Goal: Use online tool/utility: Utilize a website feature to perform a specific function

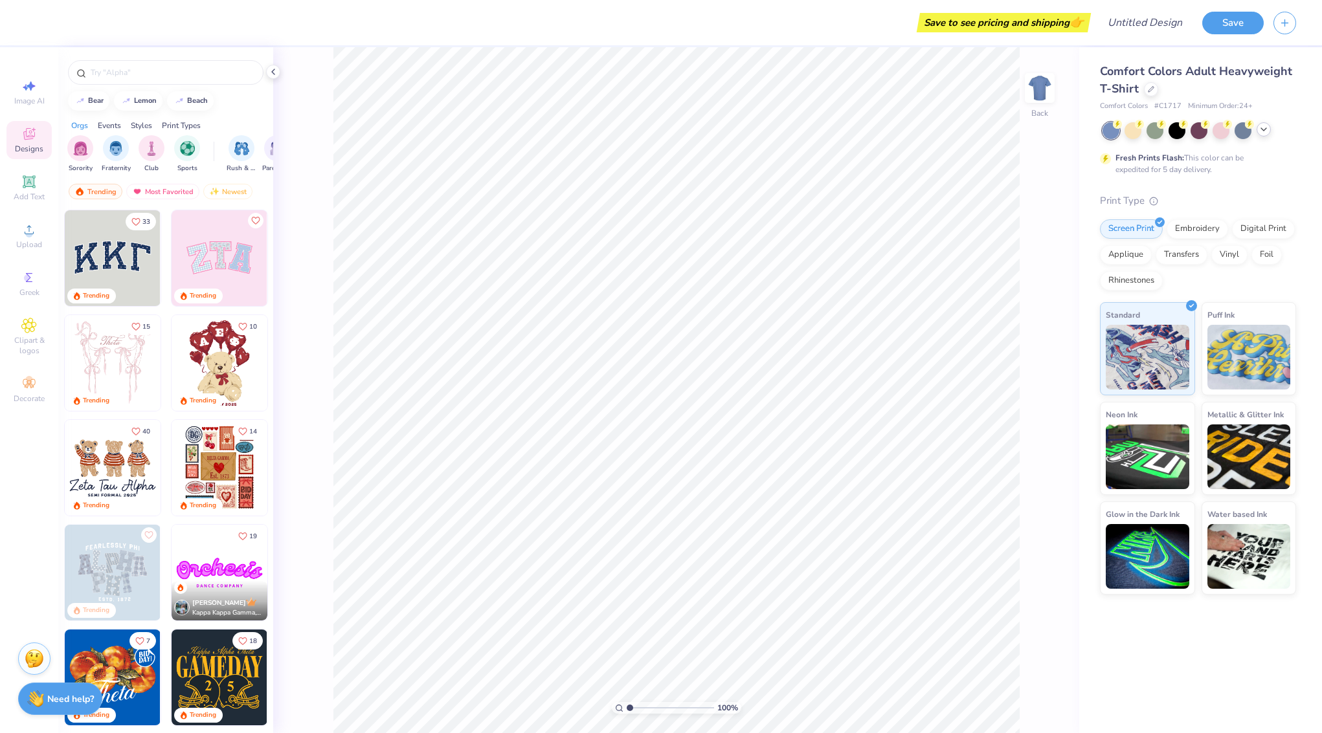
click at [1269, 129] on div at bounding box center [1263, 129] width 14 height 14
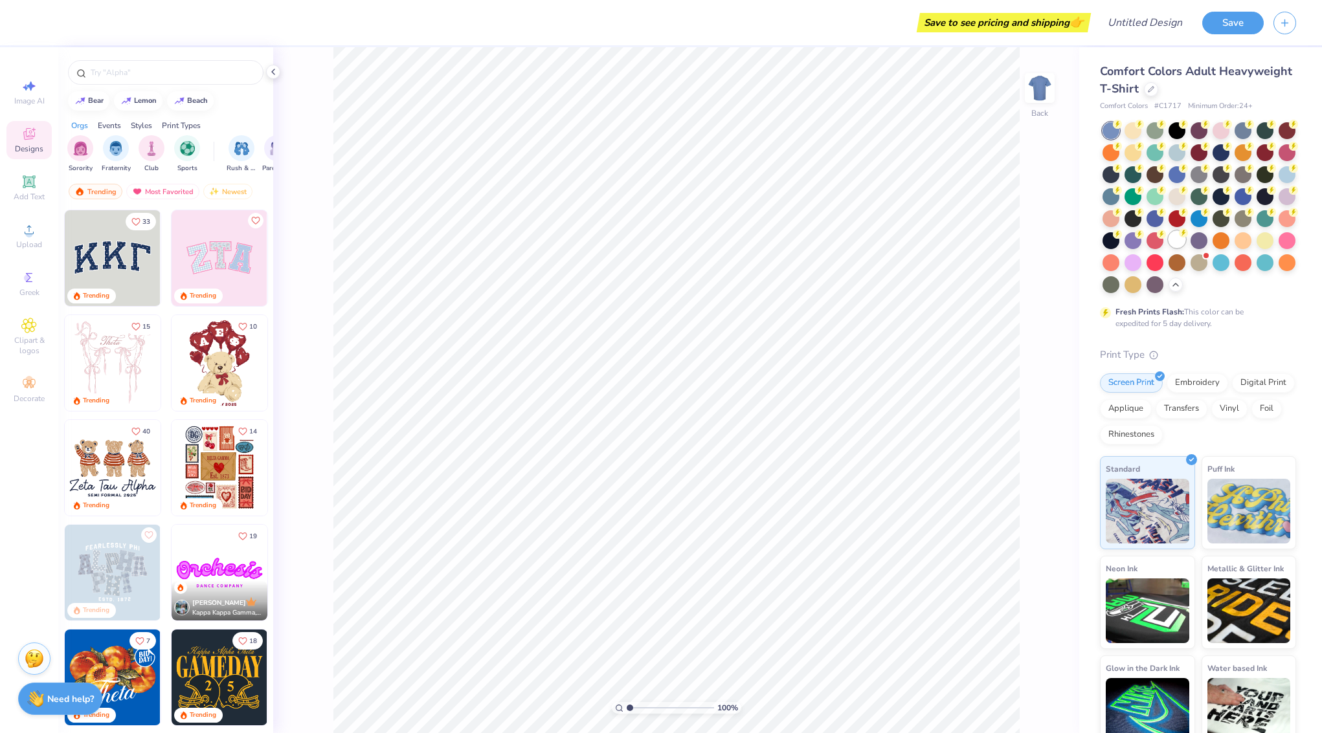
click at [1180, 238] on div at bounding box center [1176, 239] width 17 height 17
click at [135, 72] on input "text" at bounding box center [172, 72] width 166 height 13
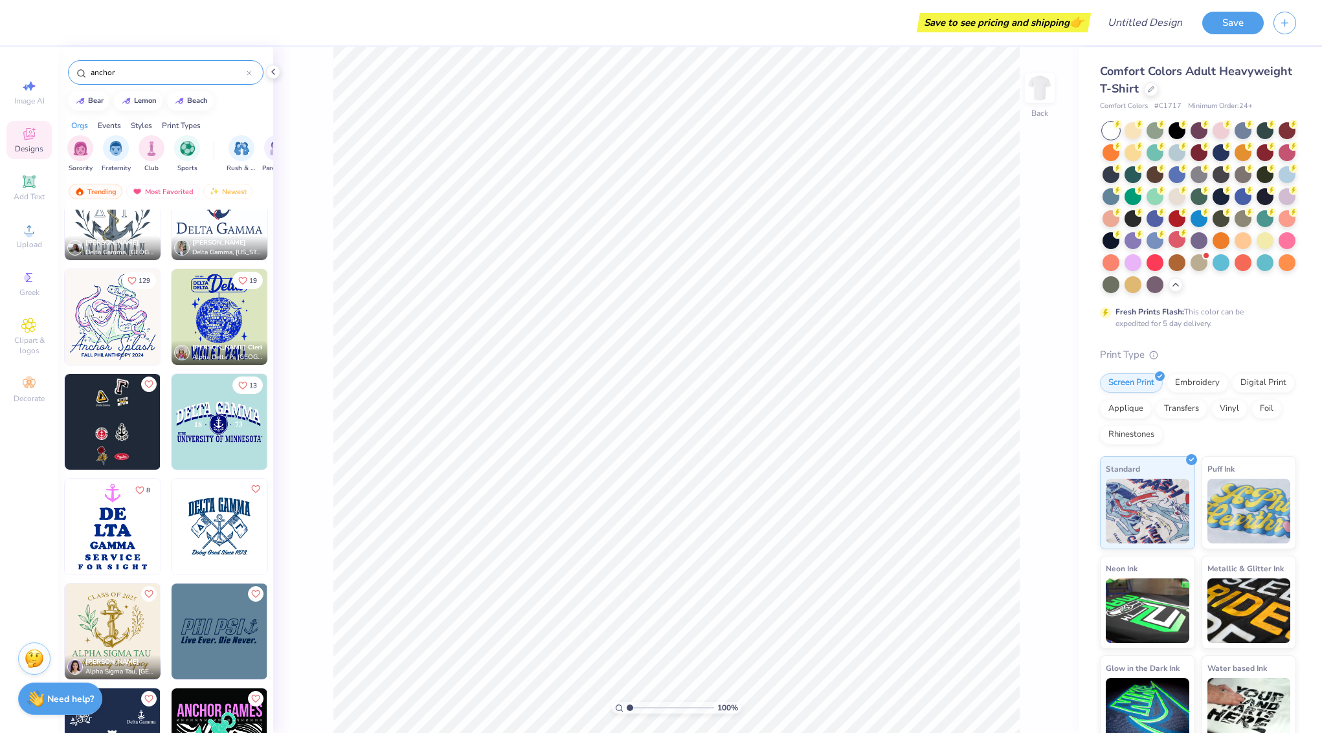
scroll to position [1412, 0]
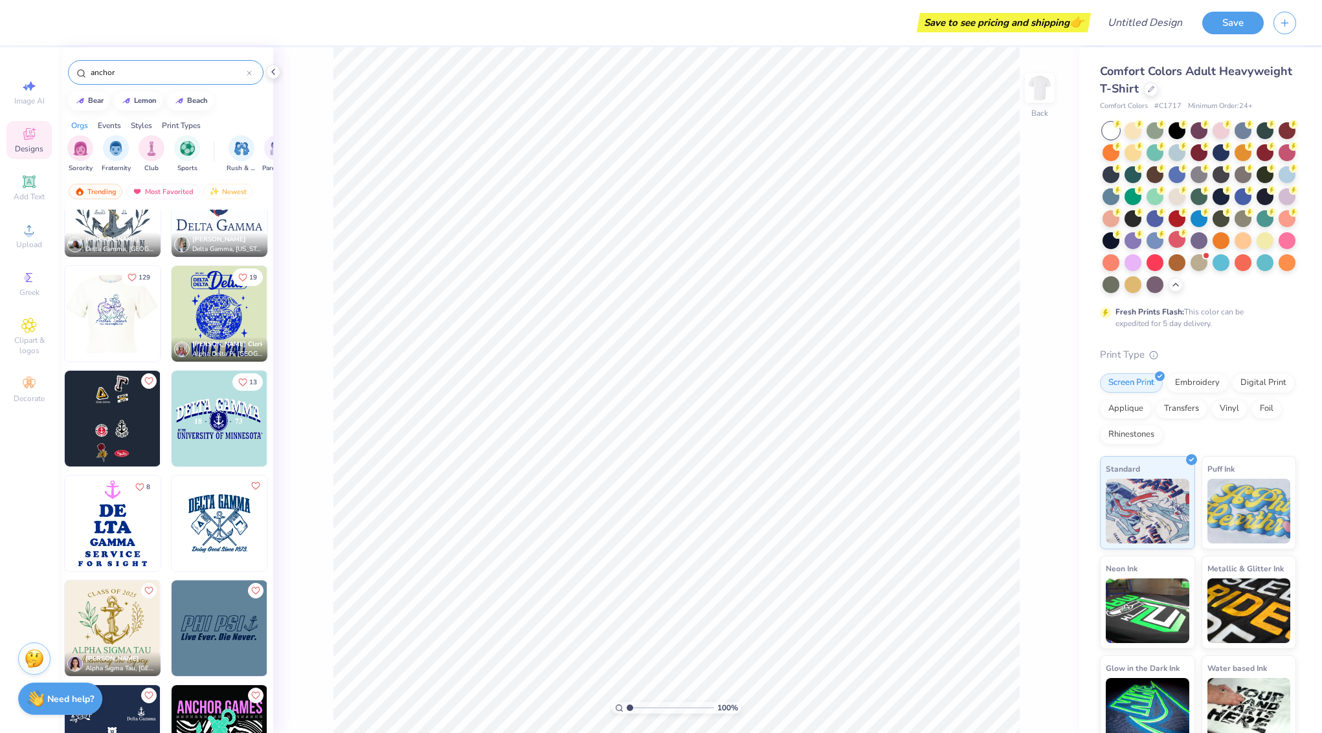
type input "anchor"
click at [102, 312] on img at bounding box center [112, 314] width 96 height 96
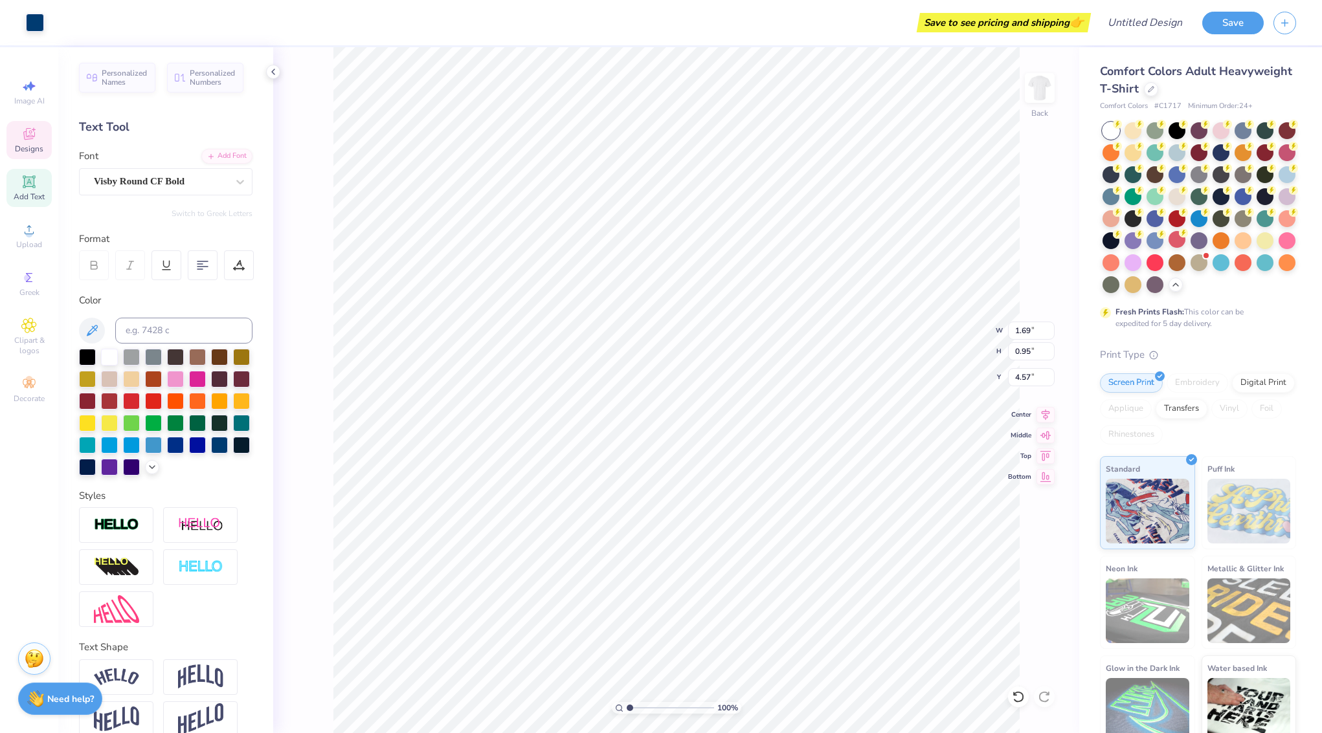
type input "4.66"
type input "9.82"
type input "9.36"
type input "7.95"
type input "7.58"
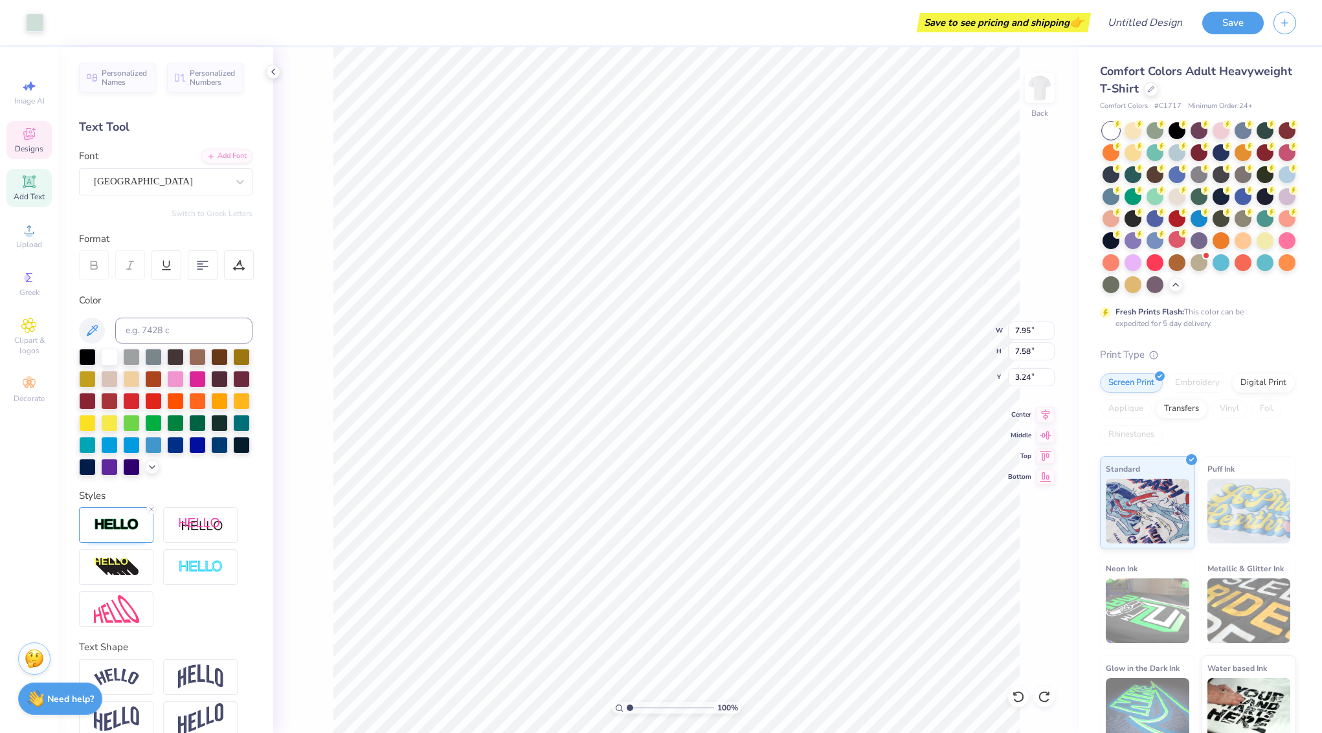
click at [327, 407] on div "100 % Back W 7.95 7.95 " H 7.58 7.58 " Y 3.24 3.24 " Center Middle Top Bottom" at bounding box center [676, 390] width 806 height 686
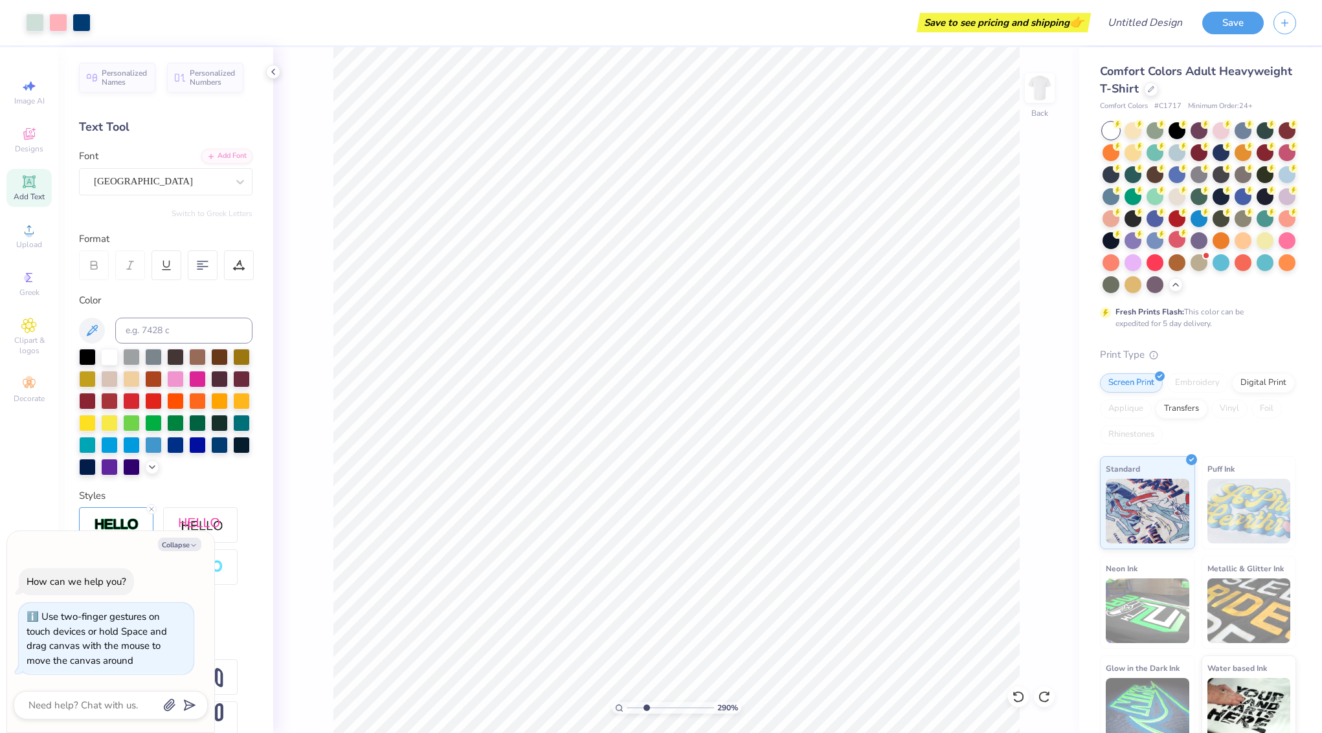
type input "2.9"
drag, startPoint x: 633, startPoint y: 706, endPoint x: 646, endPoint y: 704, distance: 13.1
click at [646, 705] on input "range" at bounding box center [670, 708] width 87 height 12
click at [1015, 695] on icon at bounding box center [1015, 694] width 3 height 3
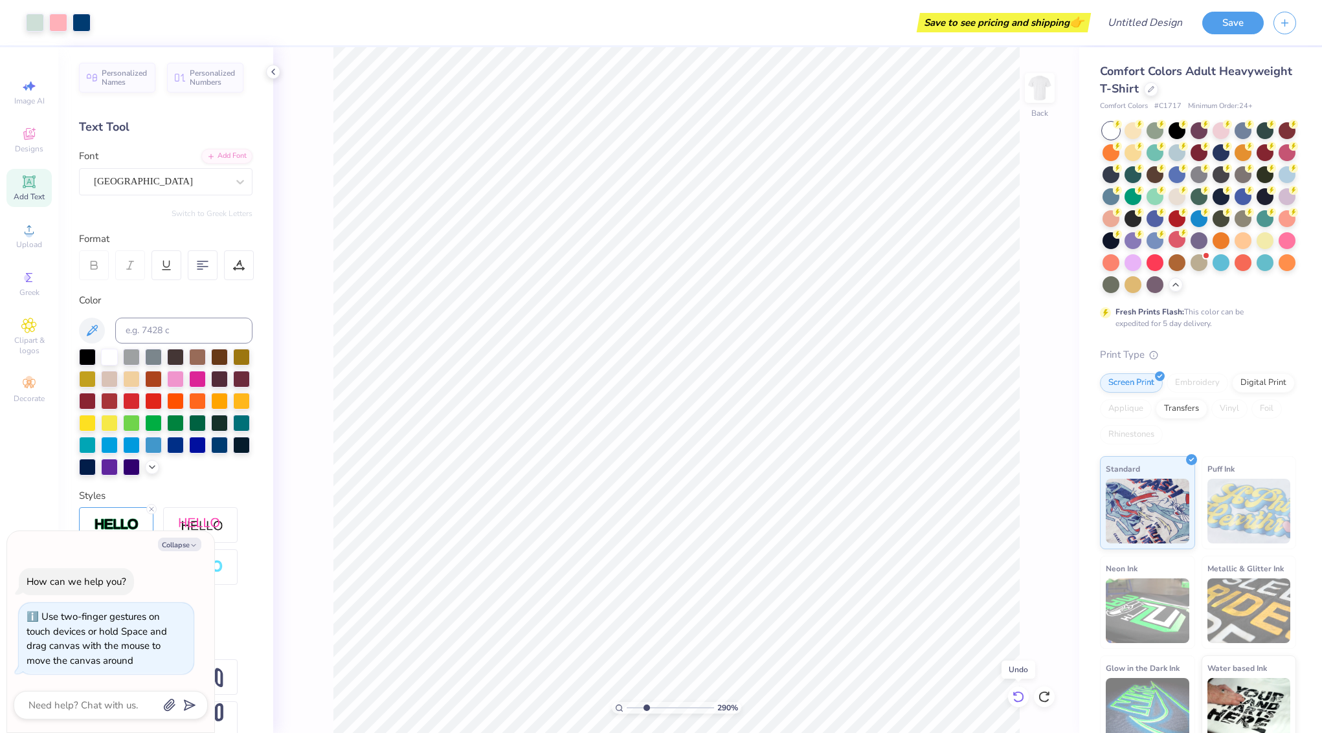
click at [1015, 695] on icon at bounding box center [1015, 694] width 3 height 3
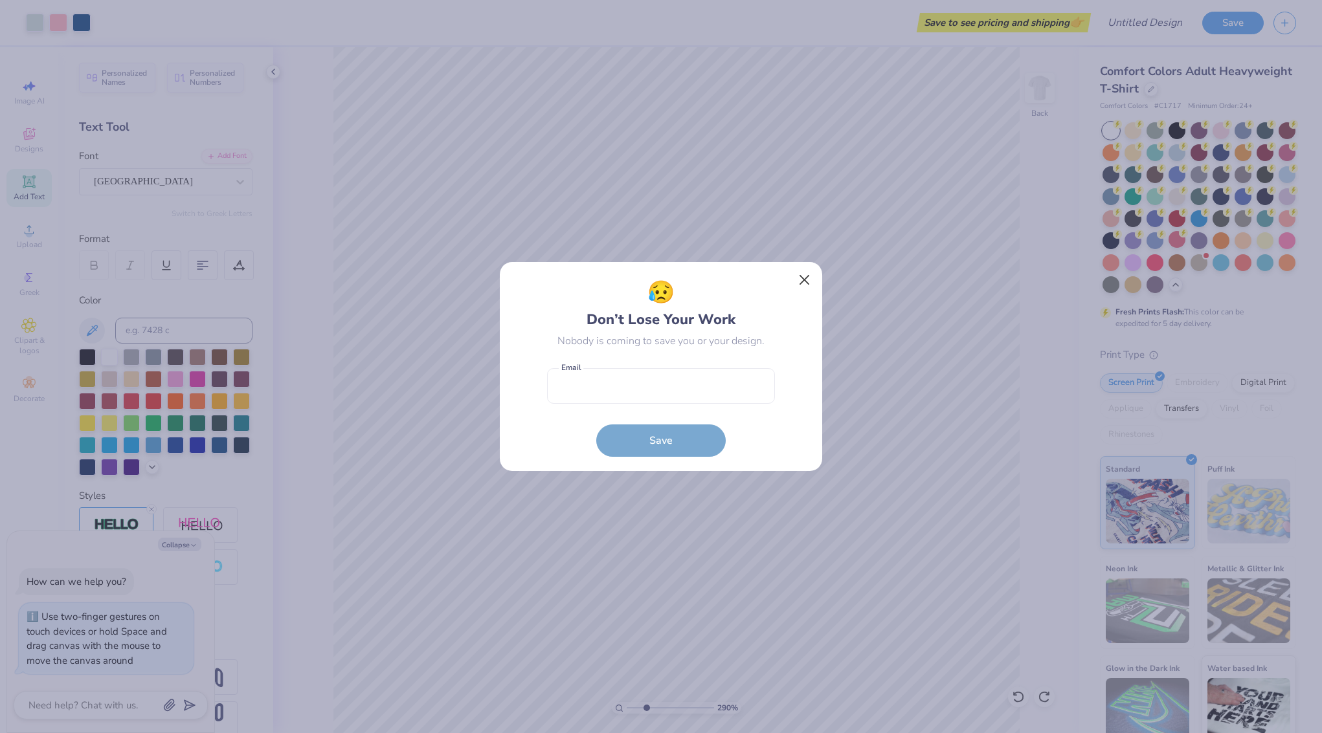
click at [805, 276] on button "Close" at bounding box center [804, 280] width 25 height 25
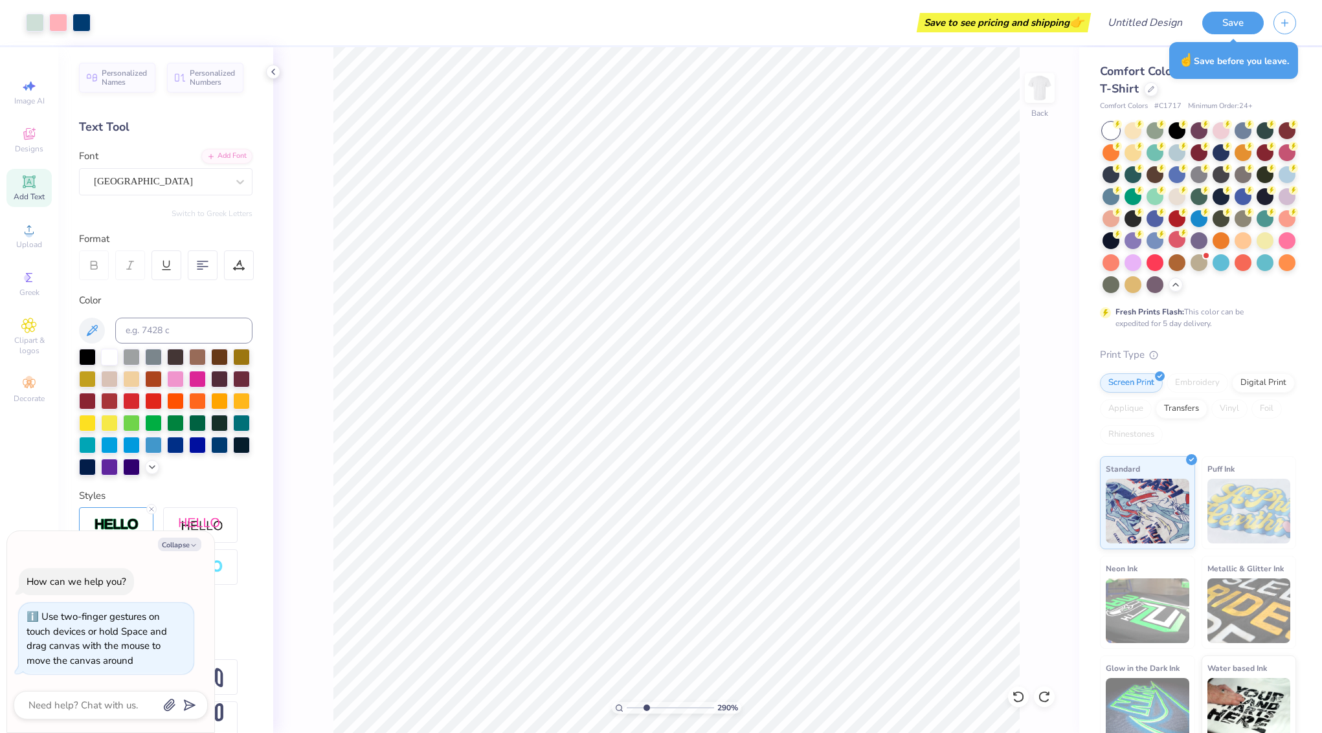
type textarea "x"
drag, startPoint x: 638, startPoint y: 708, endPoint x: 622, endPoint y: 707, distance: 16.2
type input "1"
click at [622, 707] on div "100 %" at bounding box center [676, 708] width 129 height 12
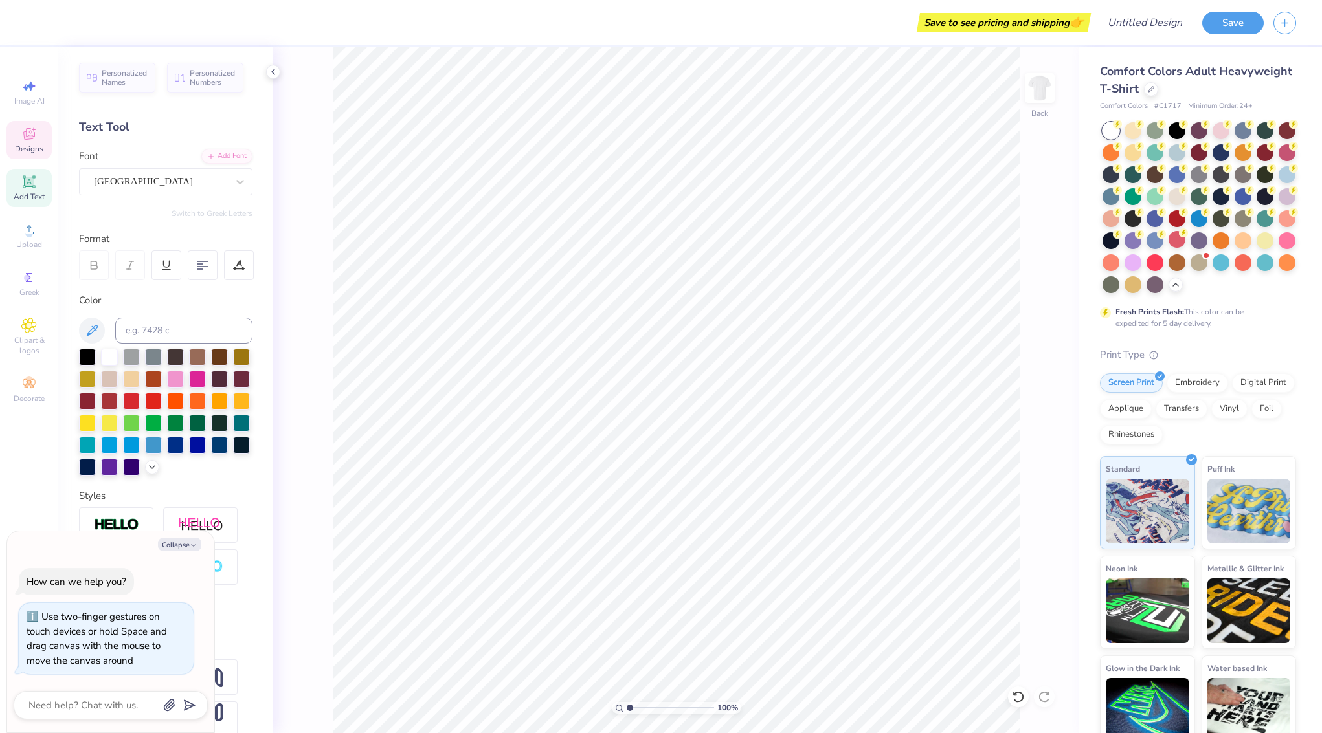
click at [30, 140] on icon at bounding box center [29, 134] width 16 height 16
type textarea "x"
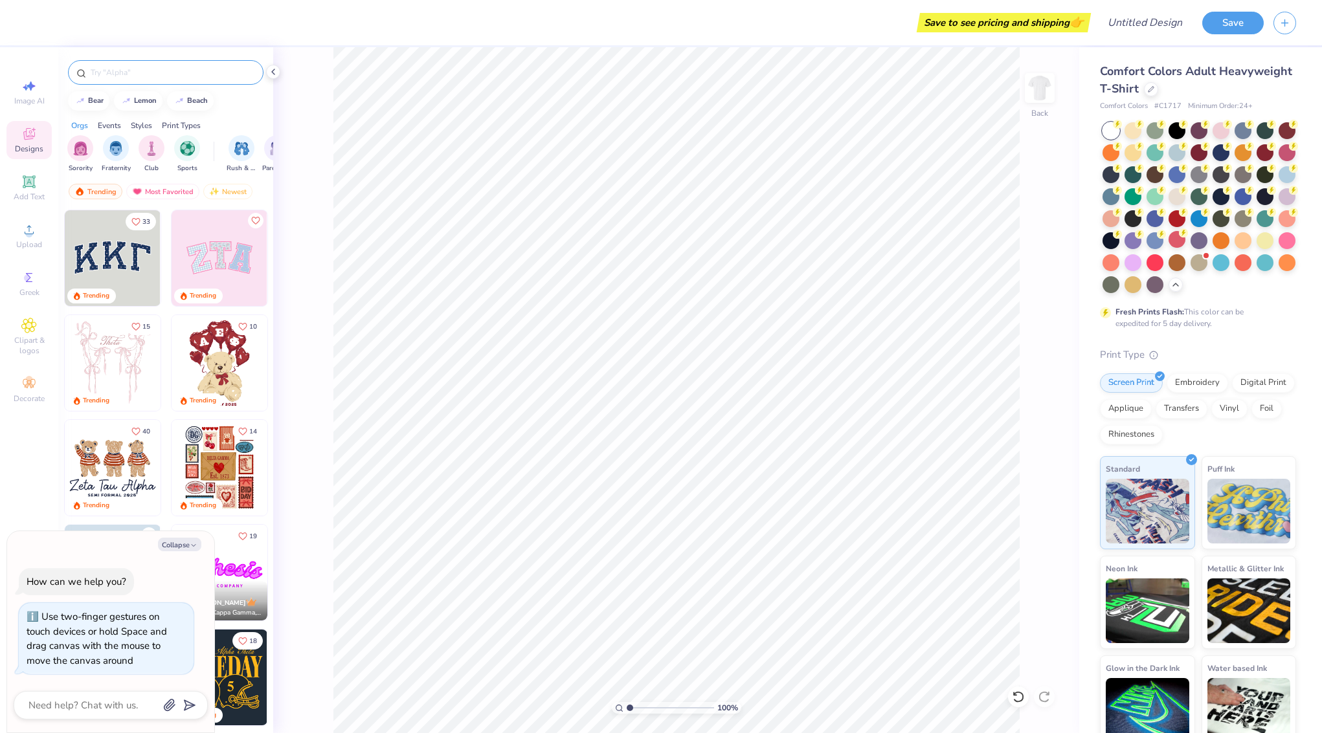
click at [120, 75] on input "text" at bounding box center [172, 72] width 166 height 13
type input "sail boat"
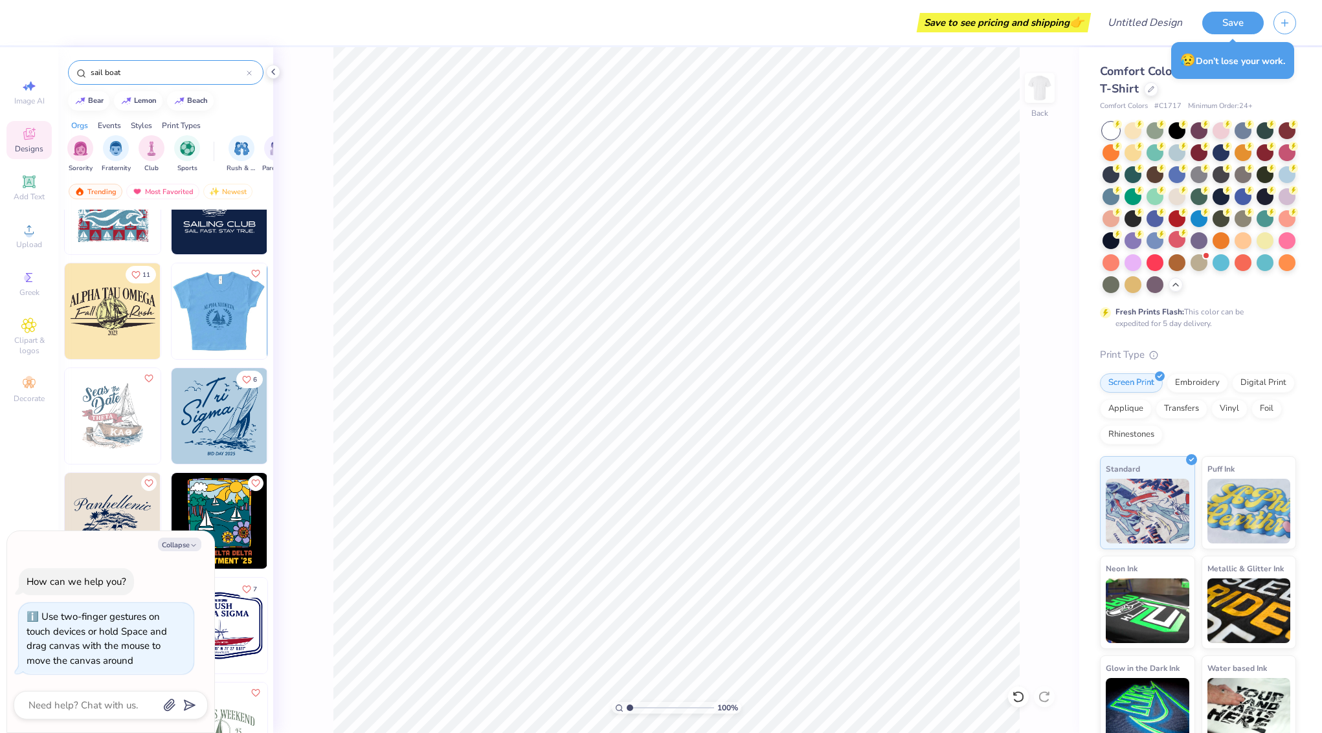
scroll to position [583, 0]
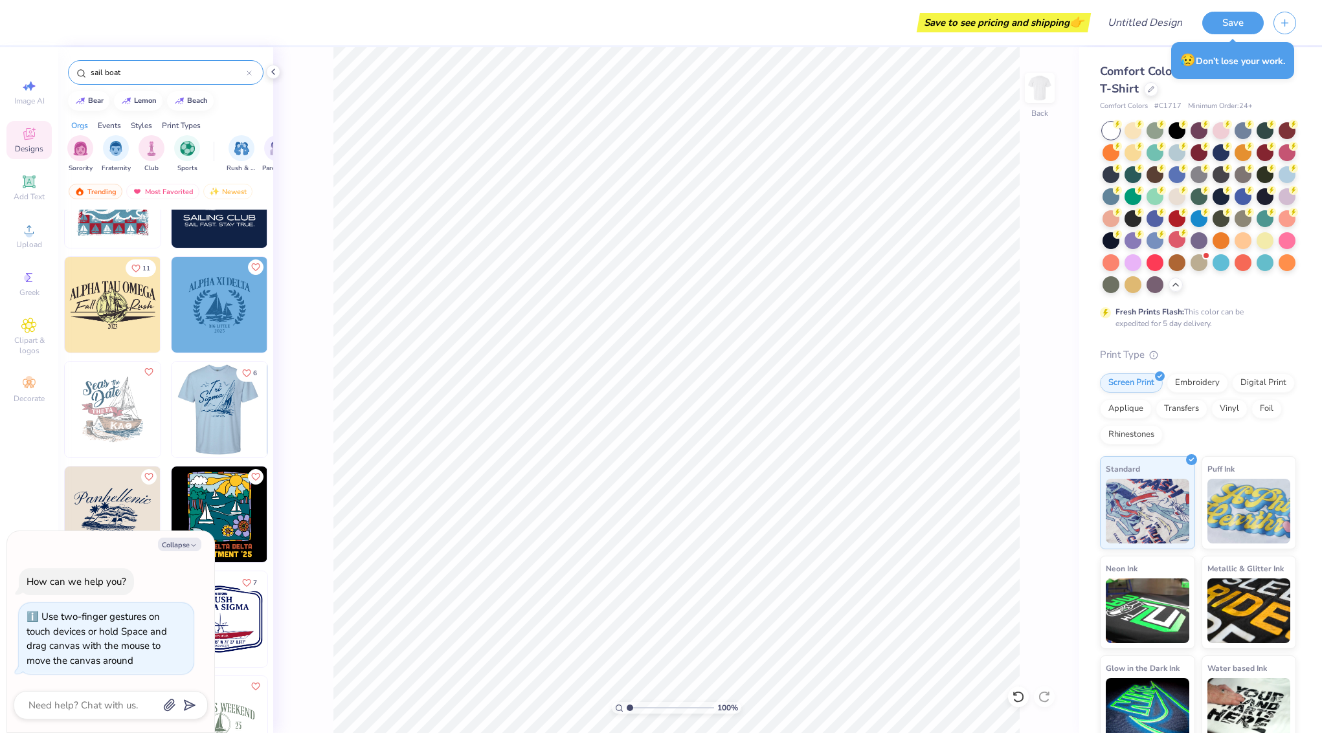
type textarea "x"
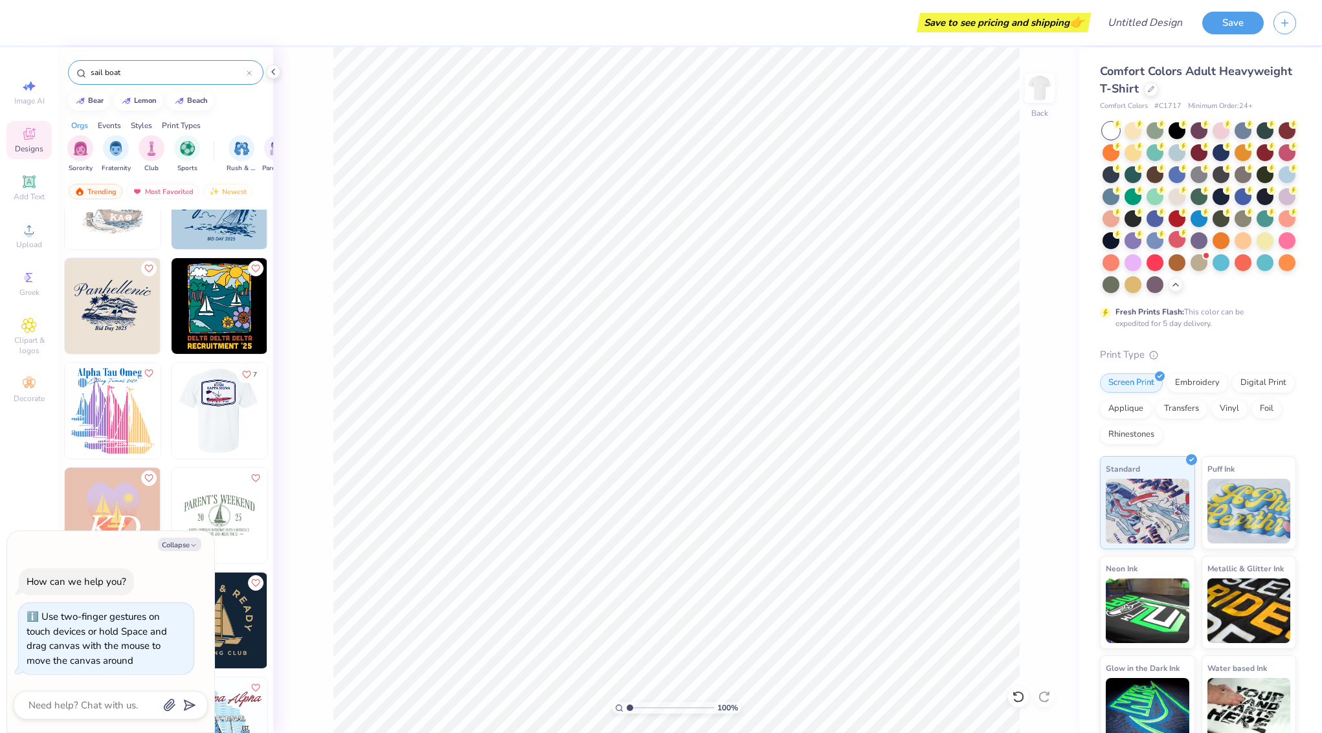
scroll to position [791, 0]
type input "sail boat"
click at [181, 548] on button "Collapse" at bounding box center [179, 545] width 43 height 14
type textarea "x"
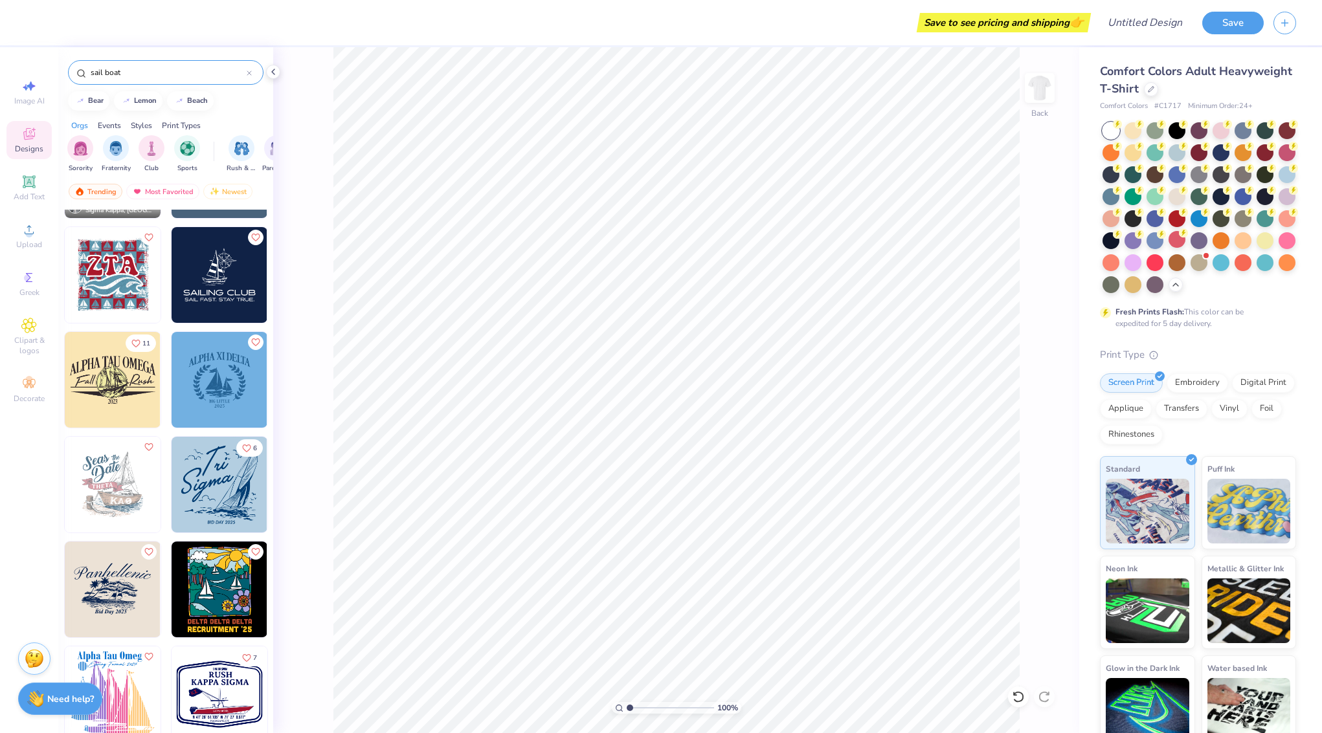
scroll to position [506, 0]
click at [200, 494] on div at bounding box center [123, 486] width 287 height 96
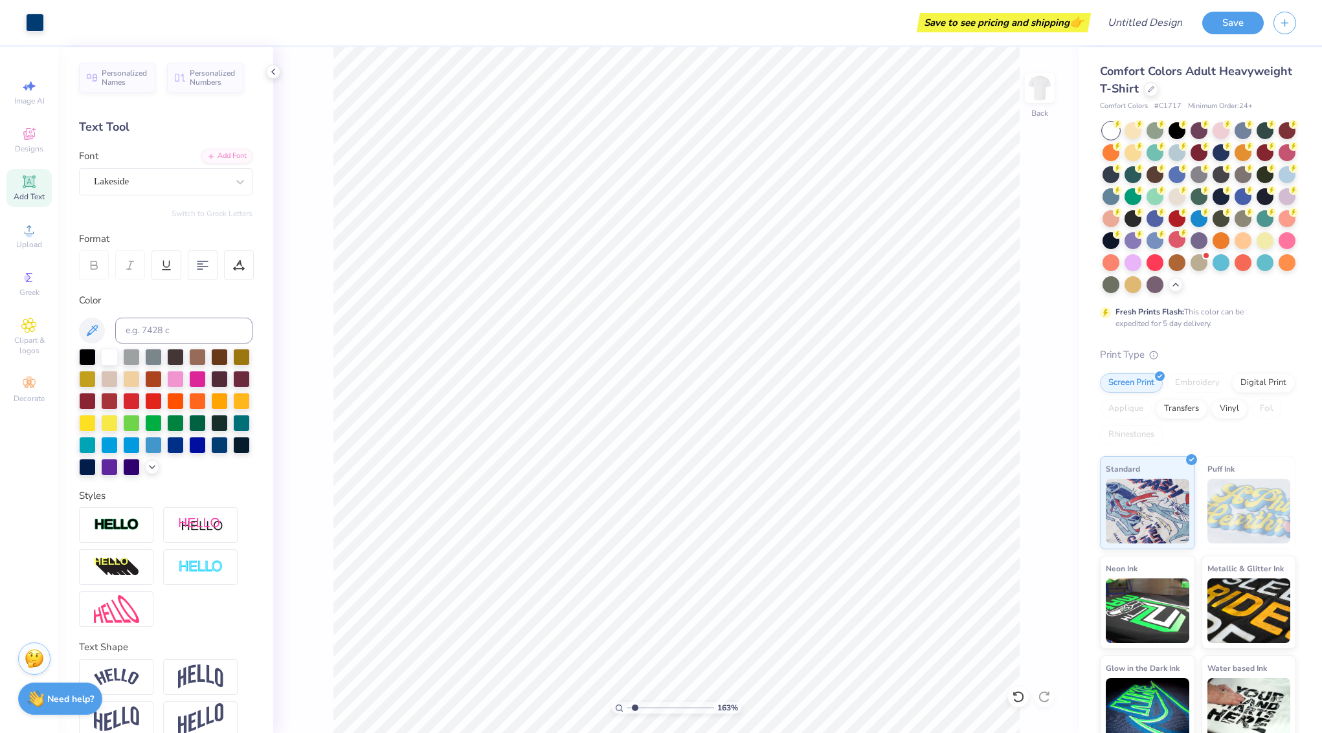
type input "1.63"
click at [635, 707] on input "range" at bounding box center [670, 708] width 87 height 12
click at [1016, 698] on icon at bounding box center [1018, 697] width 13 height 13
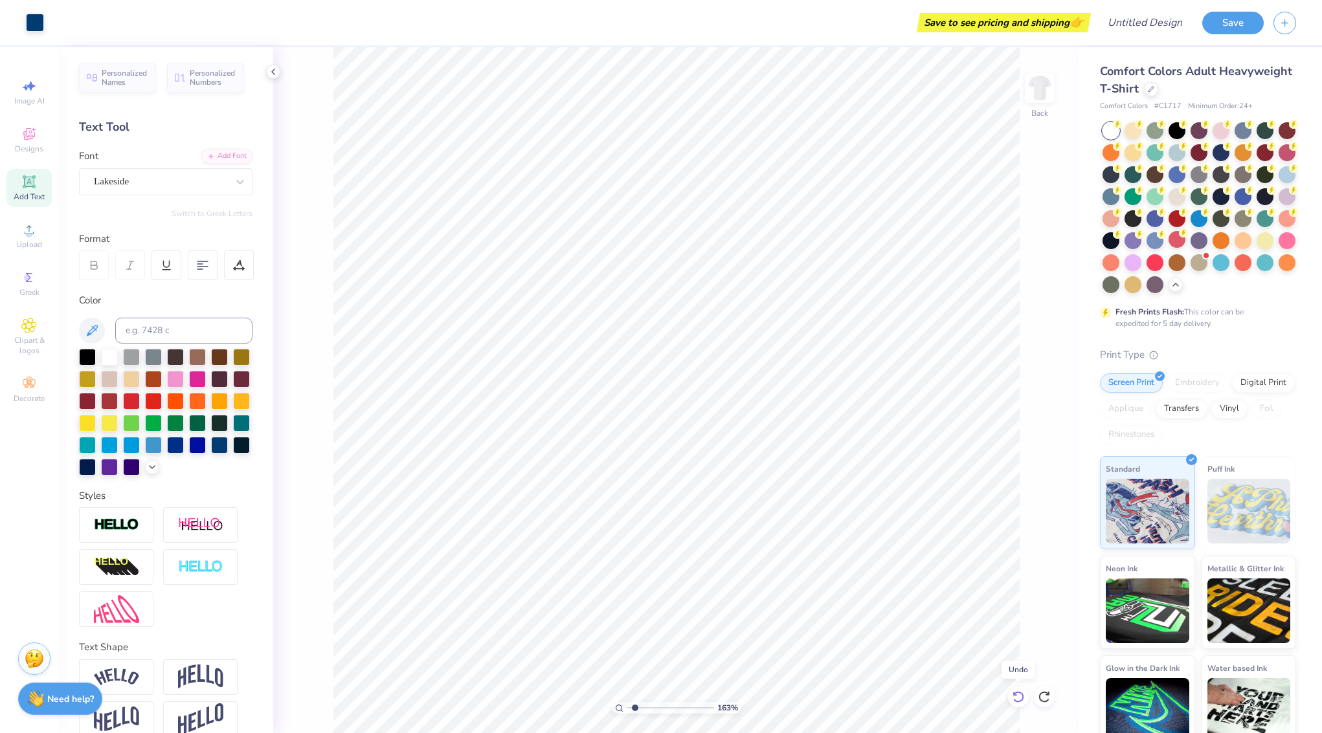
click at [1016, 698] on icon at bounding box center [1018, 697] width 13 height 13
